Goal: Task Accomplishment & Management: Use online tool/utility

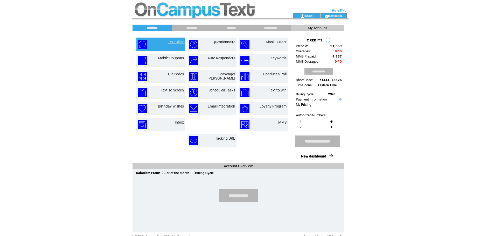
click at [175, 42] on link "Text Blast" at bounding box center [176, 42] width 16 height 4
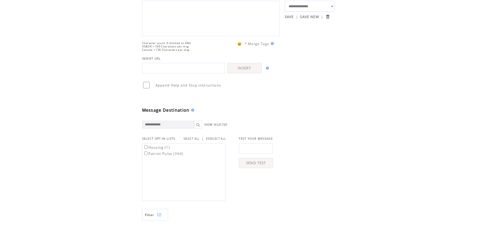
scroll to position [52, 0]
